Goal: Communication & Community: Answer question/provide support

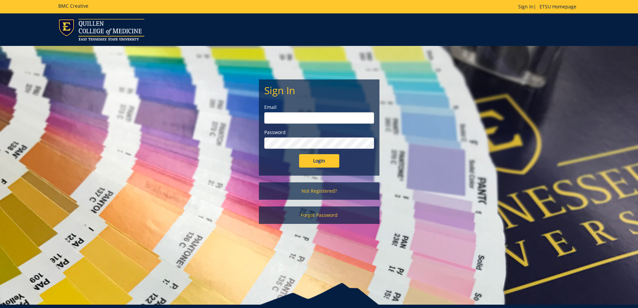
click at [295, 117] on input "email" at bounding box center [319, 117] width 110 height 11
type input "[EMAIL_ADDRESS][DOMAIN_NAME]"
click at [299, 154] on input "Login" at bounding box center [319, 160] width 40 height 13
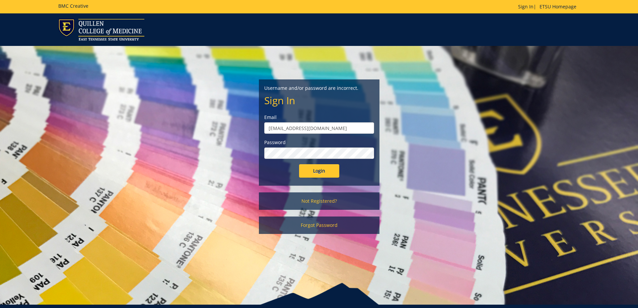
click at [299, 164] on input "Login" at bounding box center [319, 170] width 40 height 13
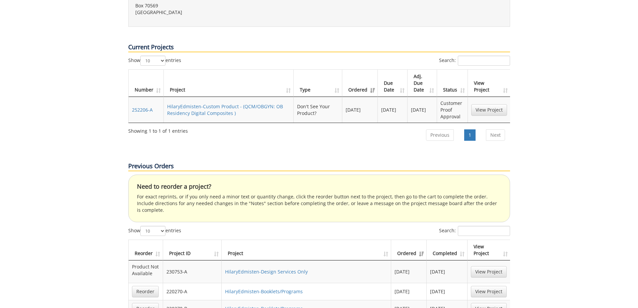
scroll to position [234, 0]
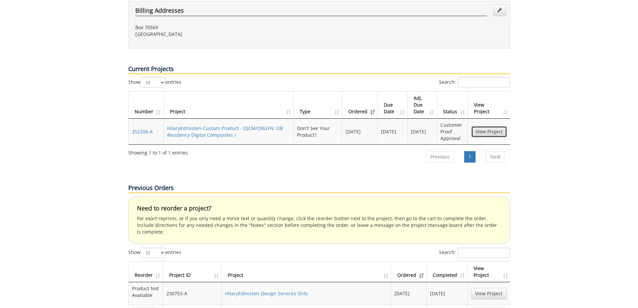
click at [487, 126] on link "View Project" at bounding box center [489, 131] width 36 height 11
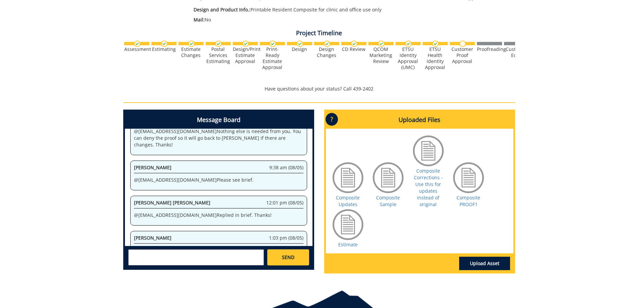
scroll to position [167, 0]
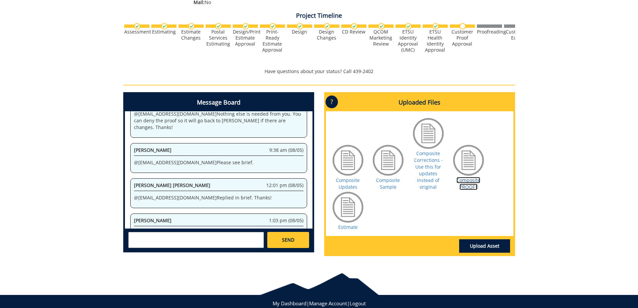
click at [467, 184] on link "Composite PROOF1" at bounding box center [468, 183] width 24 height 13
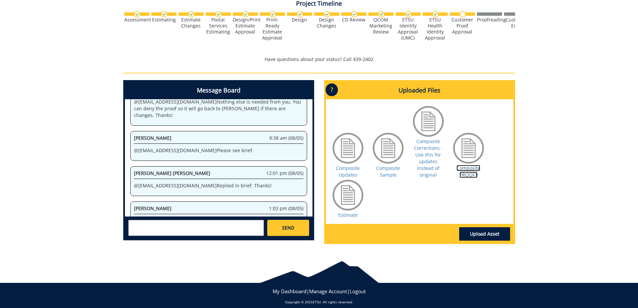
scroll to position [186, 0]
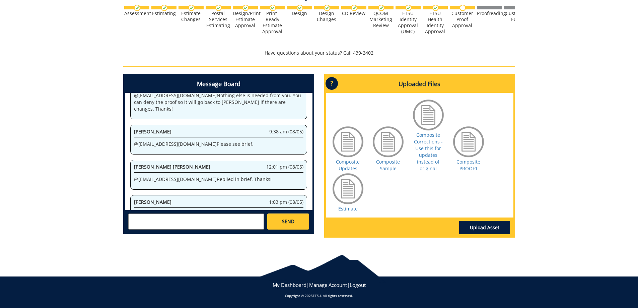
click at [200, 224] on textarea at bounding box center [196, 221] width 136 height 16
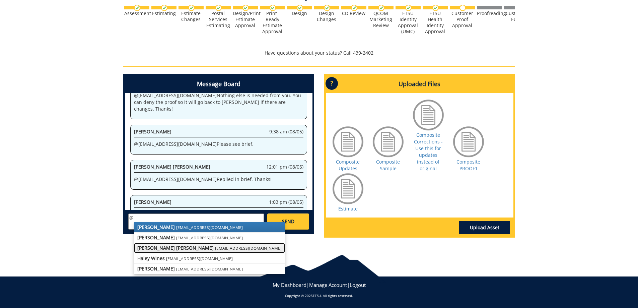
click at [215, 247] on small "[EMAIL_ADDRESS][DOMAIN_NAME]" at bounding box center [248, 247] width 67 height 5
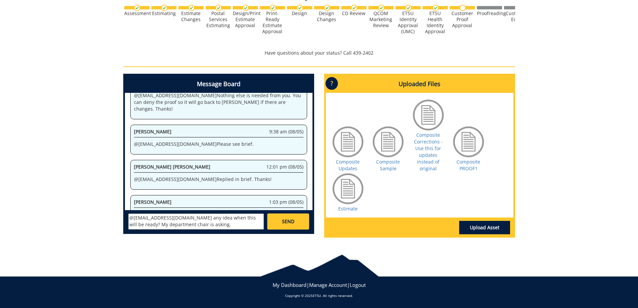
type textarea "@[EMAIL_ADDRESS][DOMAIN_NAME] any idea when this will be ready? My department c…"
click at [287, 218] on link "SEND" at bounding box center [288, 221] width 42 height 16
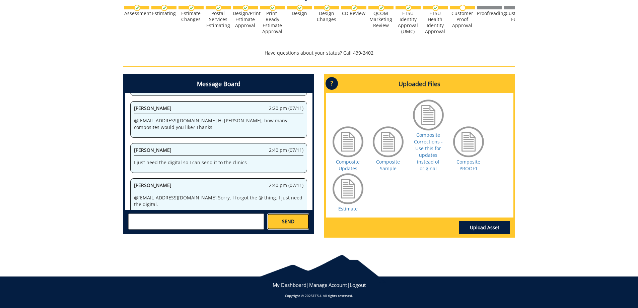
scroll to position [8225, 0]
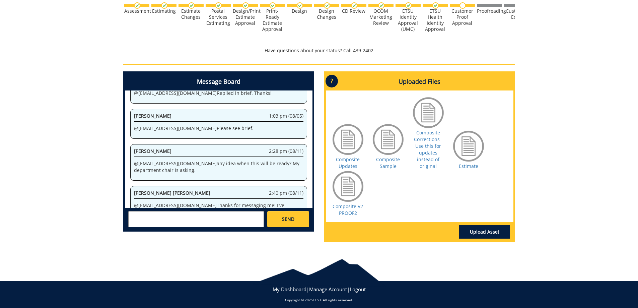
scroll to position [193, 0]
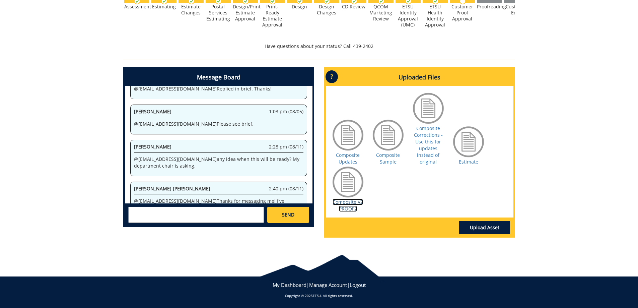
click at [345, 203] on link "Composite V2 PROOF2" at bounding box center [347, 205] width 30 height 13
click at [204, 213] on textarea at bounding box center [196, 215] width 136 height 16
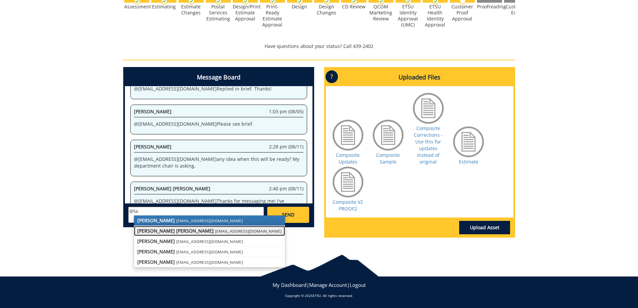
click at [215, 230] on small "[EMAIL_ADDRESS][DOMAIN_NAME]" at bounding box center [248, 230] width 67 height 5
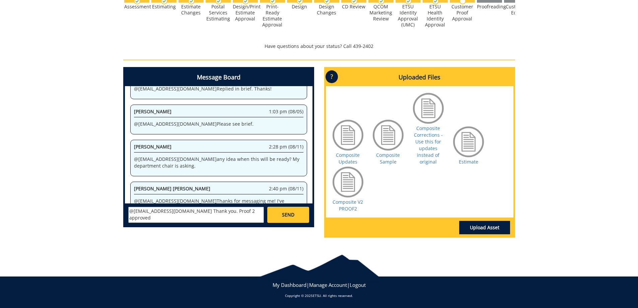
type textarea "@[EMAIL_ADDRESS][DOMAIN_NAME] Thank you. Proof 2 approved"
click at [289, 212] on span "SEND" at bounding box center [288, 214] width 12 height 7
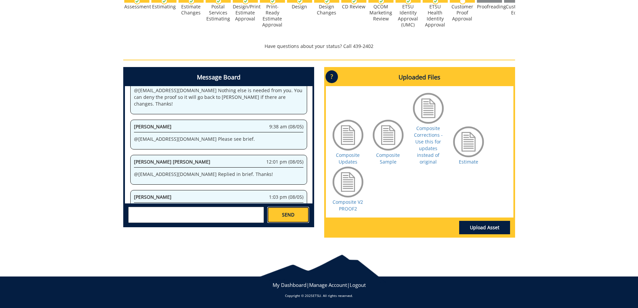
scroll to position [5583, 0]
